Goal: Transaction & Acquisition: Purchase product/service

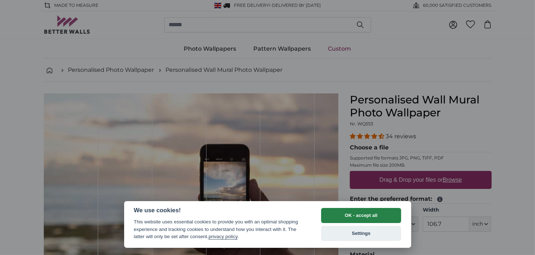
click at [363, 211] on button "OK - accept all" at bounding box center [361, 215] width 80 height 15
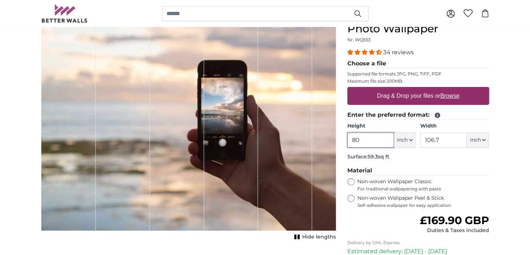
scroll to position [156, 0]
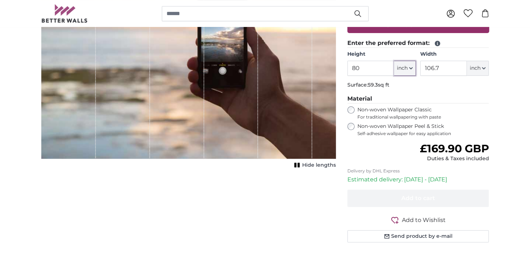
click at [409, 70] on icon "button" at bounding box center [411, 68] width 4 height 4
click at [398, 150] on link "Centimeter (cm)" at bounding box center [394, 148] width 63 height 13
type input "203.2"
type input "271.1"
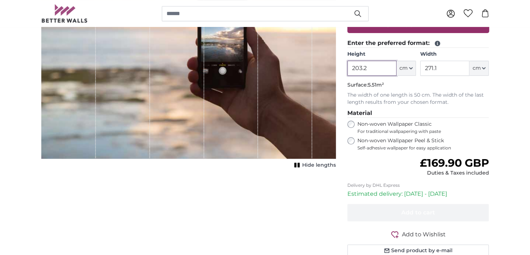
click at [376, 76] on input "203.2" at bounding box center [372, 68] width 49 height 15
type input "240"
click at [451, 76] on input "271.1" at bounding box center [444, 68] width 49 height 15
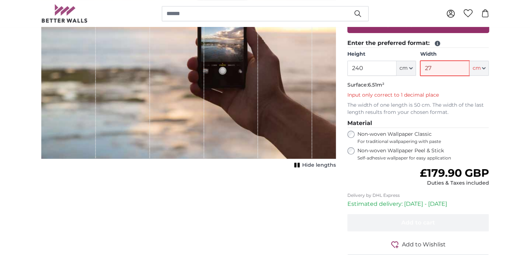
type input "2"
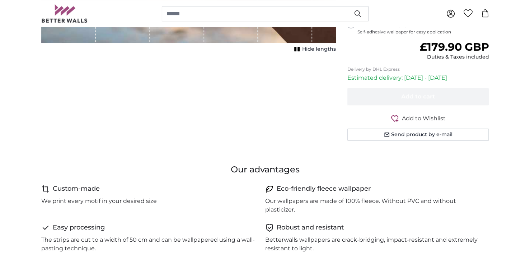
scroll to position [264, 0]
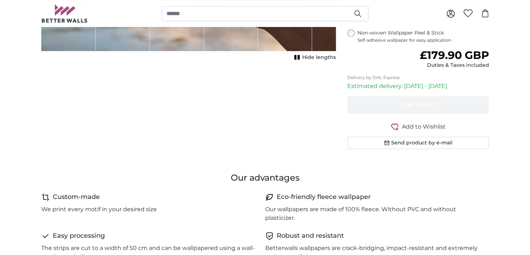
type input "300"
